Goal: Contribute content

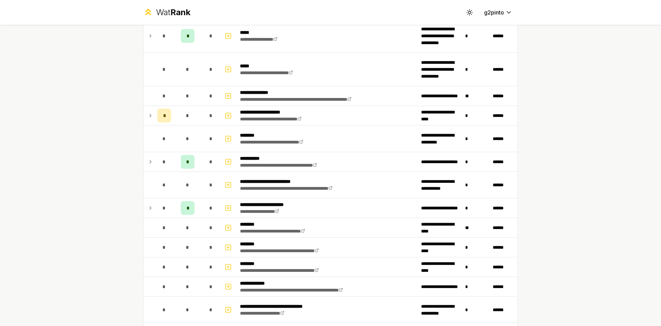
scroll to position [138, 0]
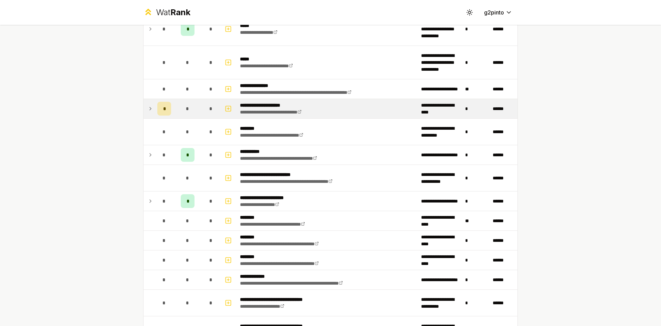
click at [150, 109] on icon at bounding box center [150, 108] width 1 height 3
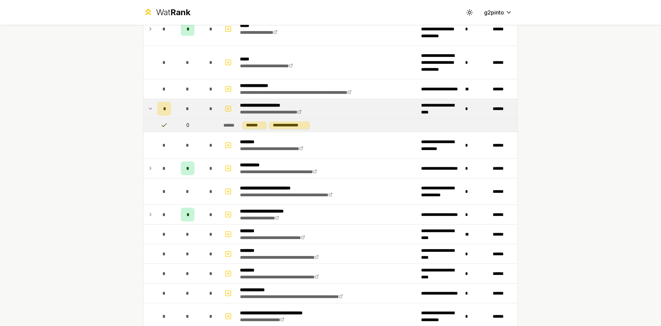
click at [149, 109] on icon at bounding box center [150, 108] width 3 height 1
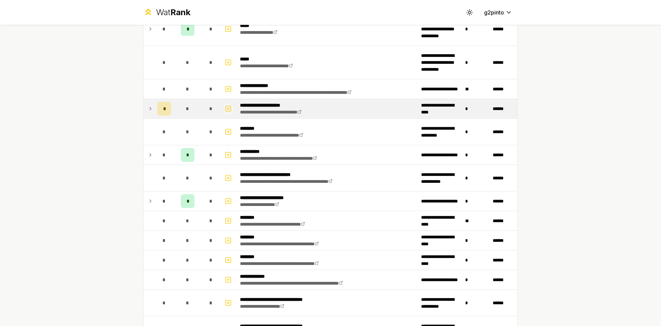
click at [227, 106] on icon "button" at bounding box center [228, 108] width 7 height 8
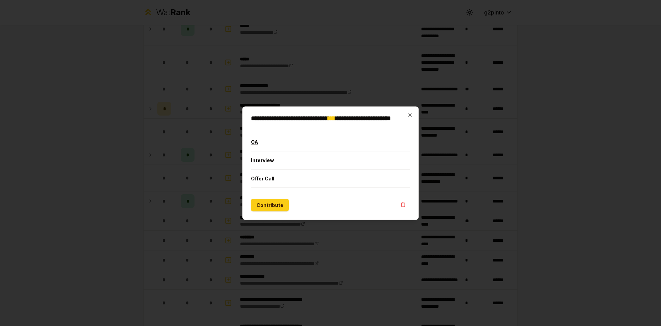
click at [280, 144] on button "OA" at bounding box center [330, 142] width 159 height 18
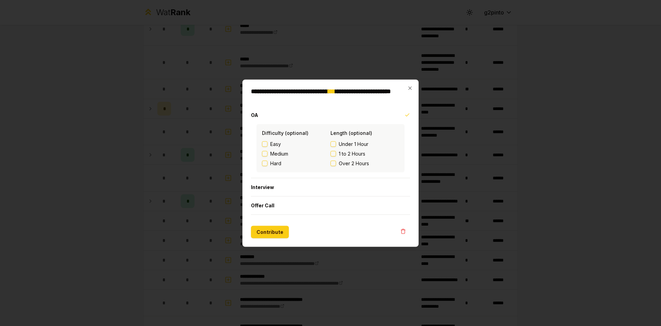
click at [267, 143] on button "Easy" at bounding box center [265, 144] width 6 height 6
click at [336, 142] on button "Under 1 Hour" at bounding box center [334, 144] width 6 height 6
click at [273, 235] on button "Contribute" at bounding box center [270, 231] width 38 height 12
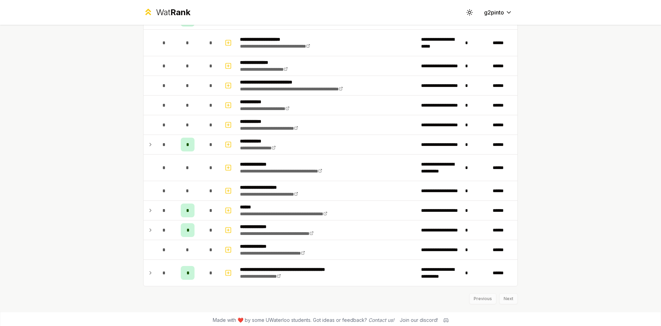
scroll to position [1010, 0]
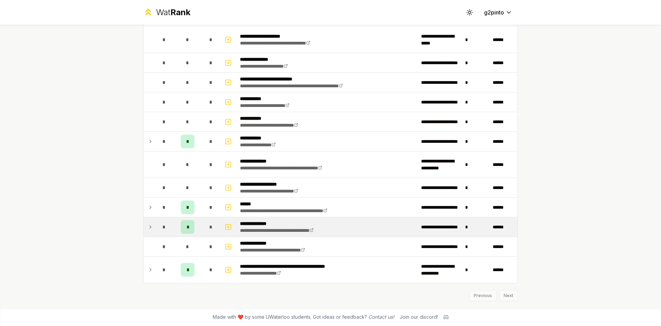
click at [183, 229] on div "*" at bounding box center [188, 227] width 14 height 14
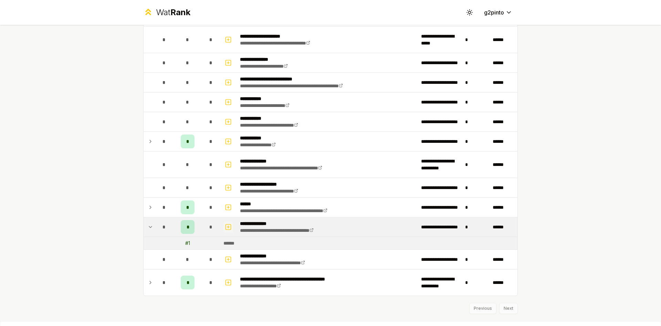
click at [227, 228] on icon "button" at bounding box center [228, 227] width 7 height 8
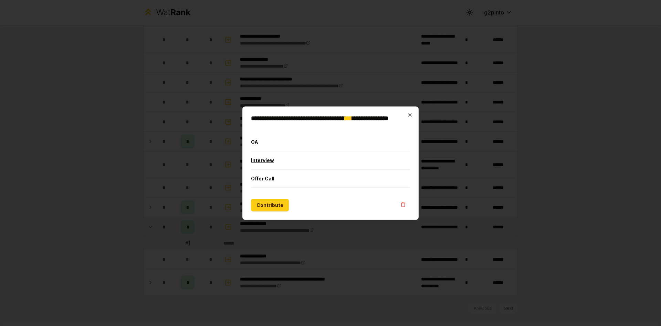
click at [259, 159] on button "Interview" at bounding box center [330, 160] width 159 height 18
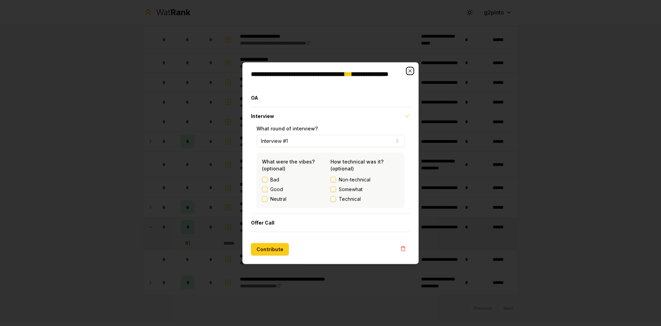
click at [411, 69] on icon "button" at bounding box center [411, 71] width 6 height 6
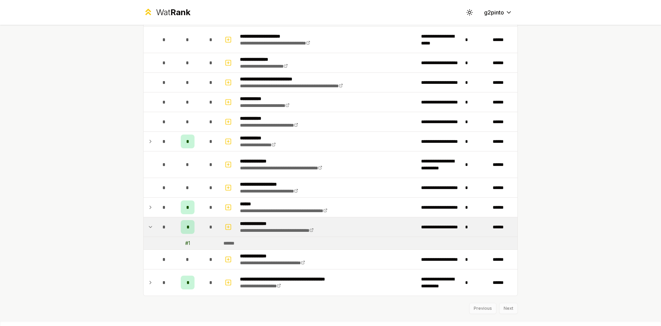
click at [187, 224] on span "*" at bounding box center [188, 226] width 2 height 7
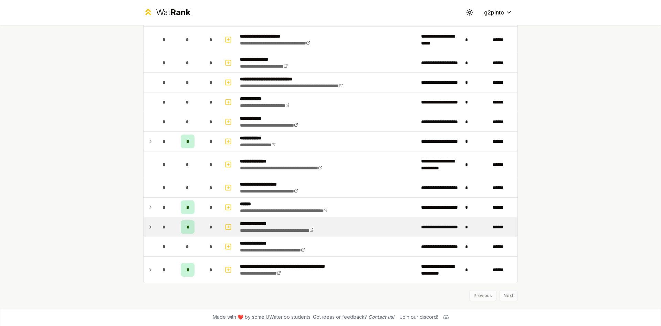
click at [187, 224] on span "*" at bounding box center [188, 226] width 2 height 7
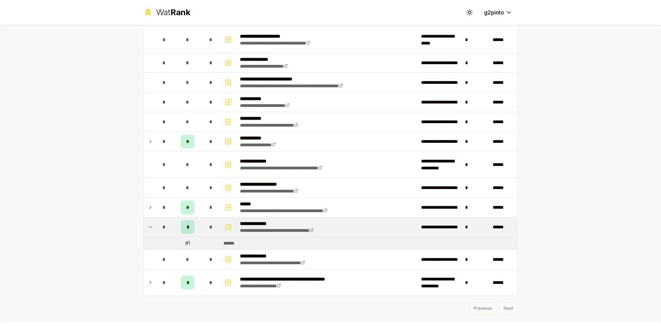
click at [187, 224] on span "*" at bounding box center [188, 226] width 2 height 7
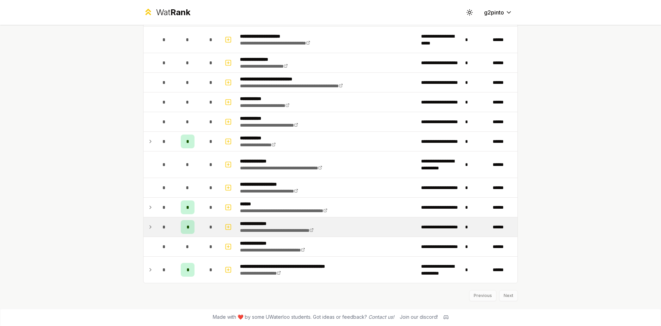
click at [148, 226] on icon at bounding box center [151, 227] width 6 height 8
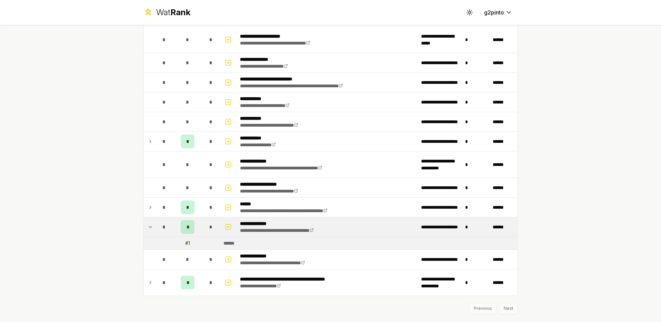
click at [148, 226] on icon at bounding box center [151, 227] width 6 height 8
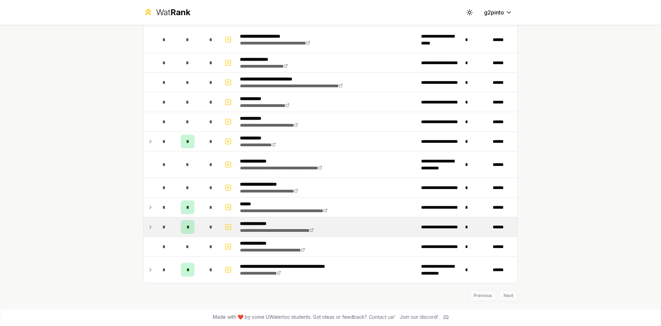
click at [187, 227] on span "*" at bounding box center [188, 226] width 2 height 7
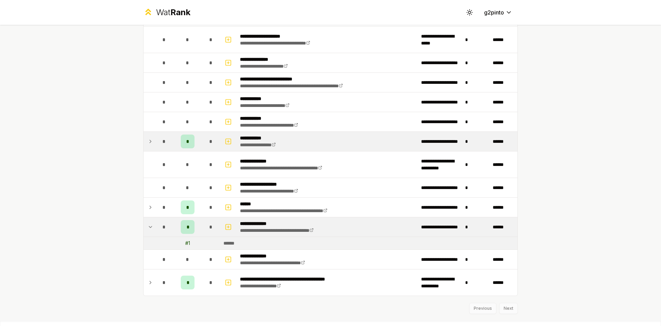
click at [188, 141] on div "*" at bounding box center [188, 141] width 14 height 14
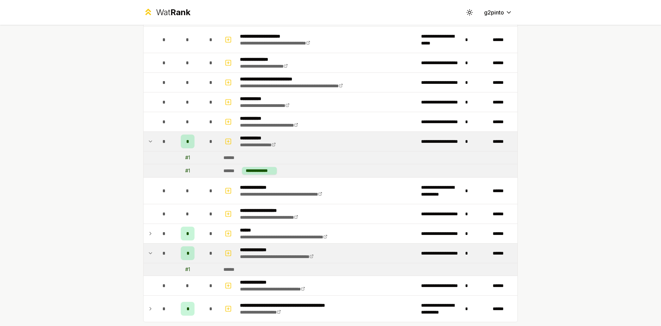
click at [188, 141] on div "*" at bounding box center [188, 141] width 14 height 14
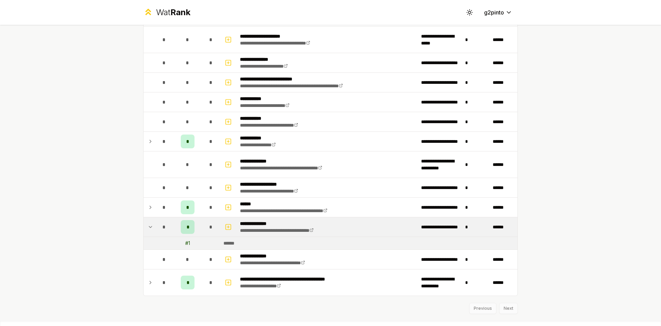
click at [150, 226] on icon at bounding box center [151, 227] width 6 height 8
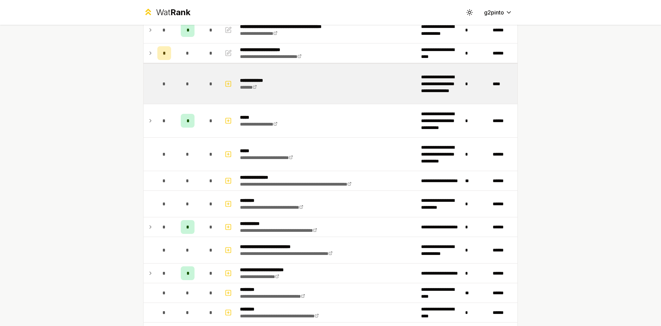
scroll to position [103, 0]
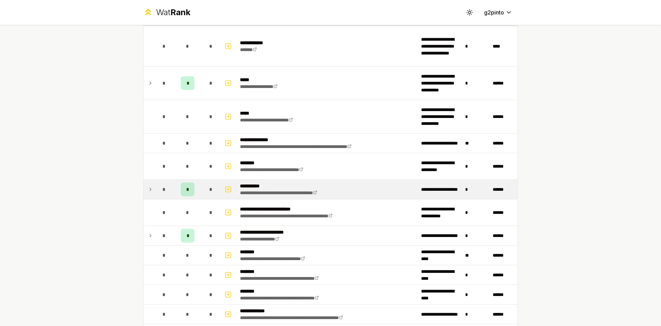
click at [150, 186] on icon at bounding box center [151, 189] width 6 height 8
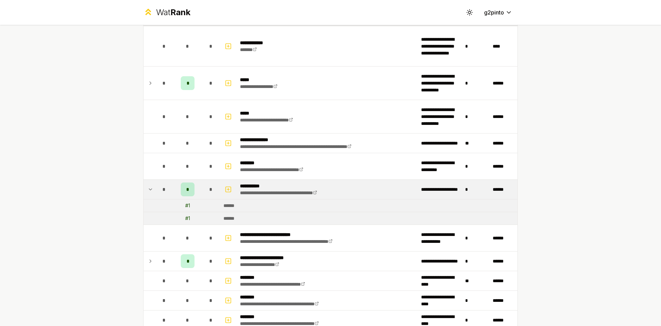
click at [150, 186] on icon at bounding box center [151, 189] width 6 height 8
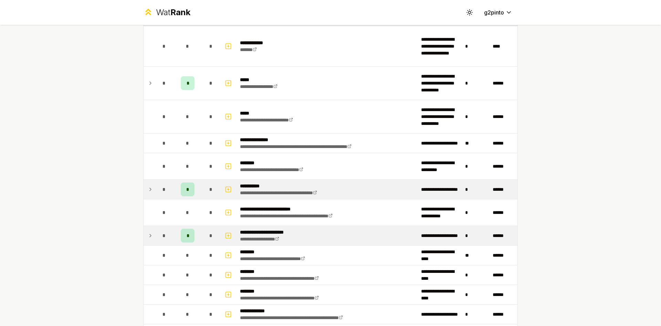
click at [148, 234] on icon at bounding box center [151, 235] width 6 height 8
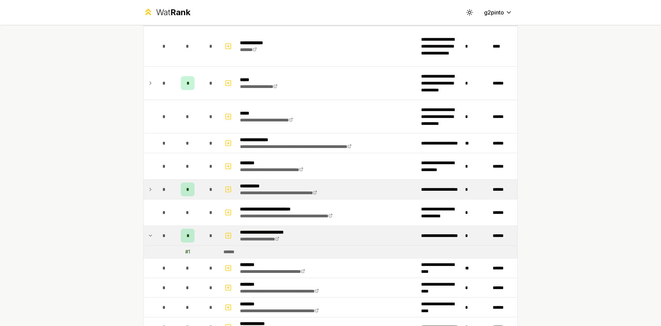
click at [148, 234] on icon at bounding box center [151, 235] width 6 height 8
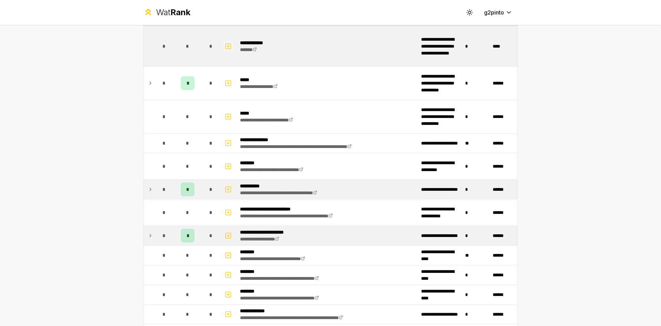
scroll to position [0, 0]
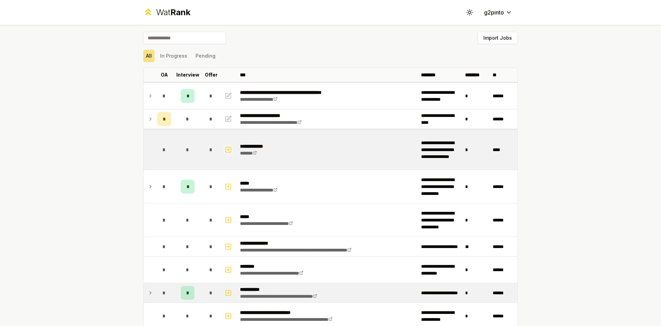
click at [225, 148] on icon "button" at bounding box center [228, 149] width 7 height 8
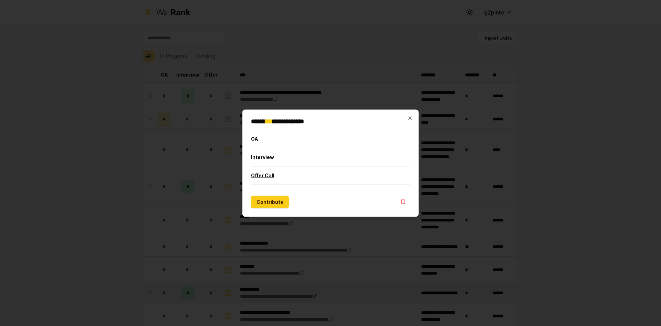
click at [262, 175] on button "Offer Call" at bounding box center [330, 175] width 159 height 18
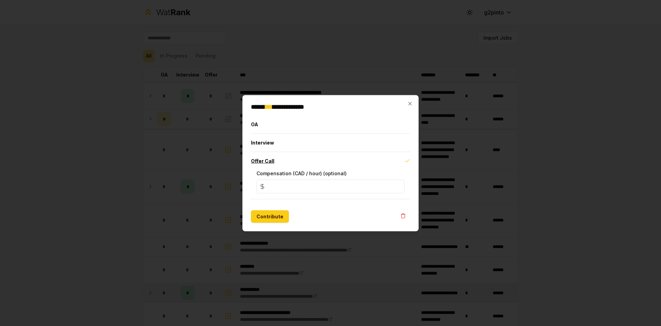
click at [264, 158] on button "Offer Call" at bounding box center [330, 161] width 159 height 18
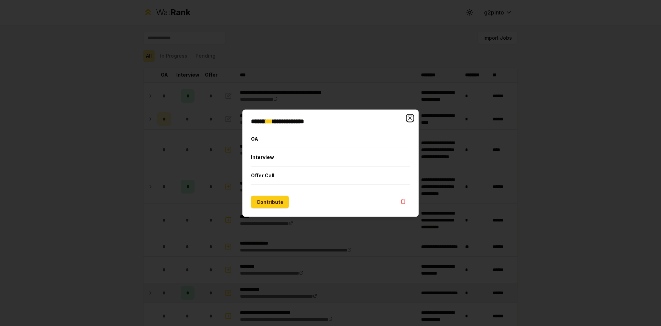
click at [412, 119] on icon "button" at bounding box center [411, 118] width 6 height 6
